Goal: Complete application form

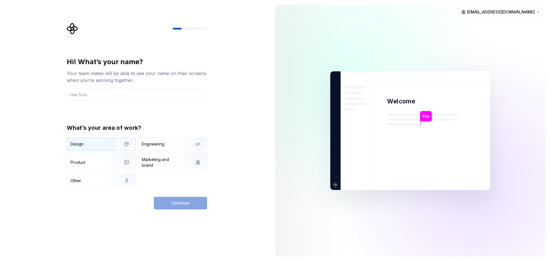
click at [117, 141] on img "button" at bounding box center [123, 144] width 37 height 38
drag, startPoint x: 89, startPoint y: 84, endPoint x: 91, endPoint y: 92, distance: 8.2
click at [91, 92] on div "Hi! What’s your name? Your team mates will be able to see your name on their sc…" at bounding box center [137, 79] width 140 height 44
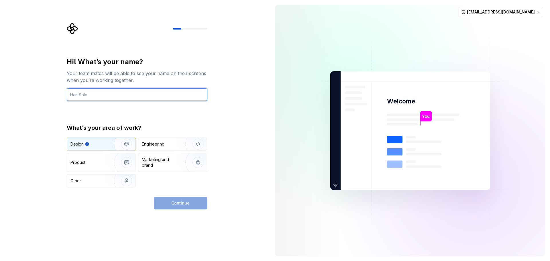
click at [91, 92] on input "text" at bounding box center [137, 94] width 140 height 13
type input "mihisara"
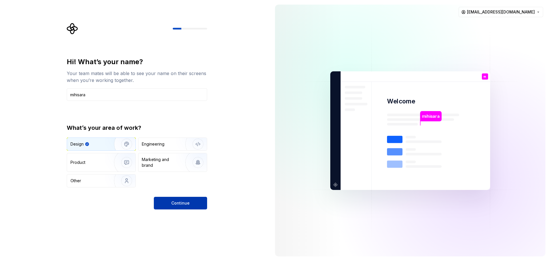
click at [192, 204] on button "Continue" at bounding box center [180, 203] width 53 height 13
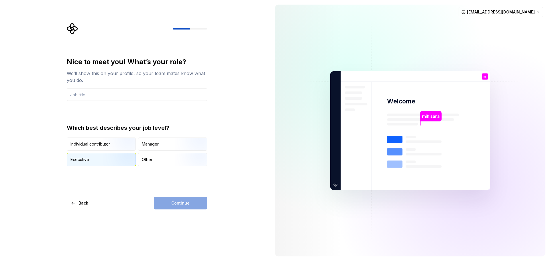
click at [105, 161] on img "button" at bounding box center [121, 167] width 37 height 38
click at [126, 87] on div "Nice to meet you! What’s your role? We’ll show this on your profile, so your te…" at bounding box center [137, 79] width 140 height 44
click at [125, 93] on input "text" at bounding box center [137, 94] width 140 height 13
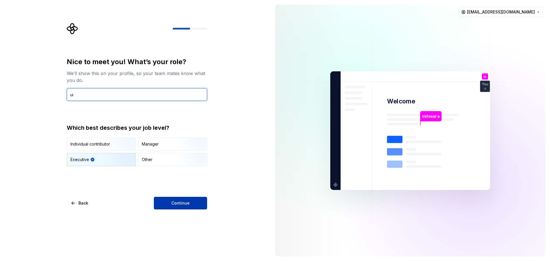
type input "ui"
click at [180, 208] on button "Continue" at bounding box center [180, 203] width 53 height 13
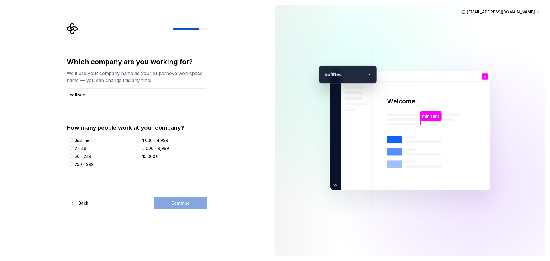
type input "softNec"
click at [78, 141] on div "Just me" at bounding box center [82, 141] width 15 height 6
click at [72, 141] on button "Just me" at bounding box center [69, 140] width 5 height 5
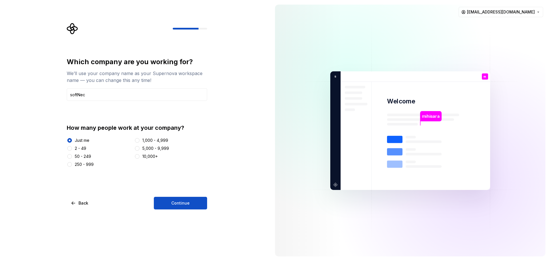
click at [72, 147] on div "Just me 2 - 49 50 - 249 250 - 999 1,000 - 4,999 5,000 - 9,999 10,000+" at bounding box center [137, 153] width 140 height 30
click at [72, 147] on div at bounding box center [70, 149] width 6 height 6
click at [69, 148] on div "Which company are you working for? We’ll use your company name as your Supernov…" at bounding box center [138, 116] width 151 height 186
click at [69, 148] on button "2 - 49" at bounding box center [69, 148] width 5 height 5
click at [178, 205] on span "Continue" at bounding box center [180, 203] width 18 height 6
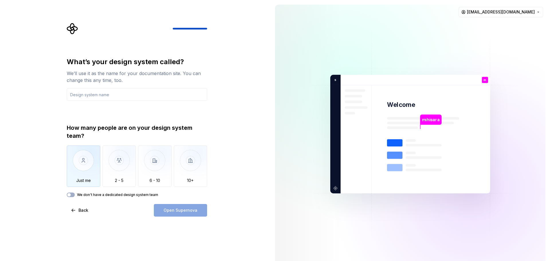
click at [91, 184] on div "Just me" at bounding box center [84, 166] width 34 height 41
click at [180, 206] on div "Open Supernova" at bounding box center [180, 210] width 53 height 13
click at [148, 102] on div "What’s your design system called? We’ll use it as the name for your documentati…" at bounding box center [137, 127] width 140 height 140
click at [135, 95] on input "text" at bounding box center [137, 94] width 140 height 13
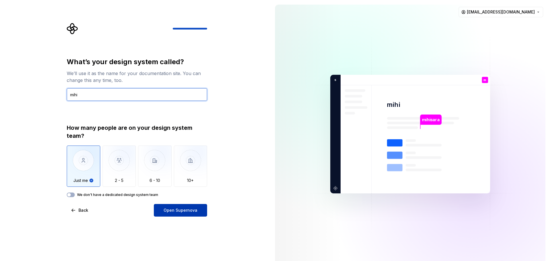
type input "mihi"
click at [186, 208] on span "Open Supernova" at bounding box center [181, 210] width 34 height 6
